Goal: Check status

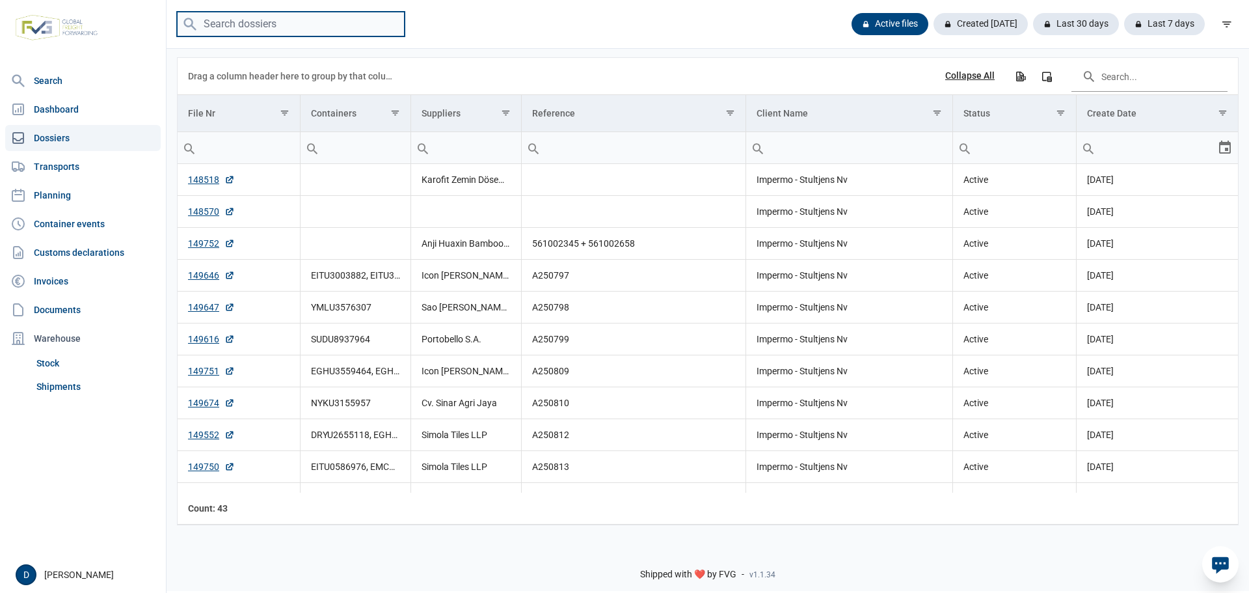
click at [301, 31] on input "search" at bounding box center [291, 24] width 228 height 25
type input "A250831"
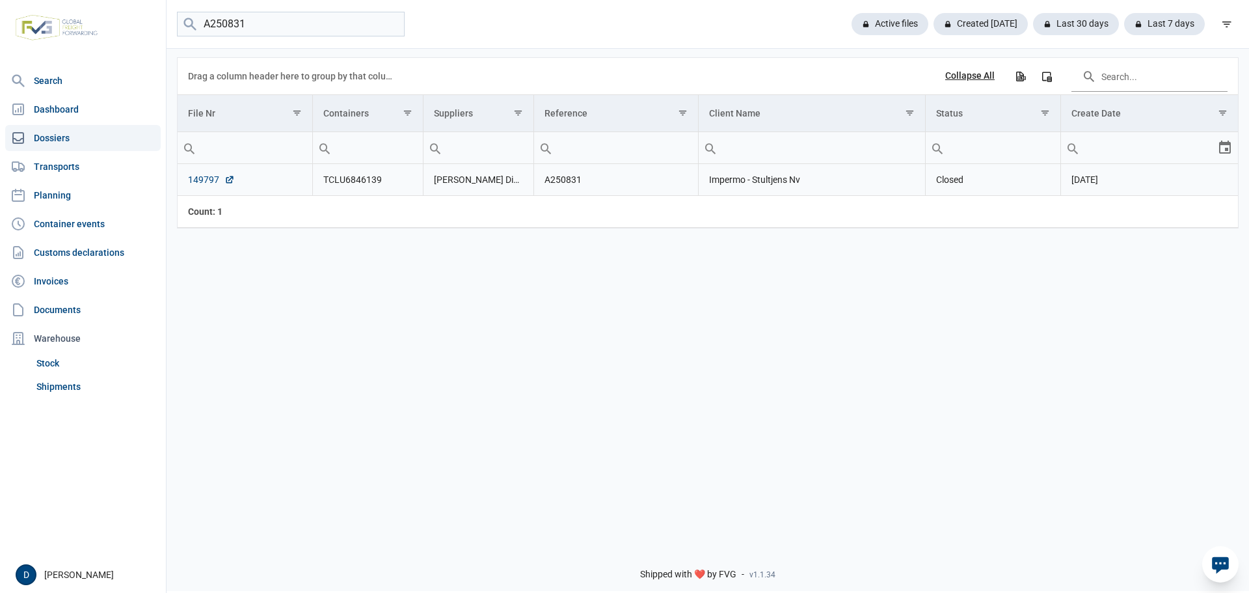
click at [197, 180] on link "149797" at bounding box center [211, 179] width 47 height 13
